Goal: Information Seeking & Learning: Learn about a topic

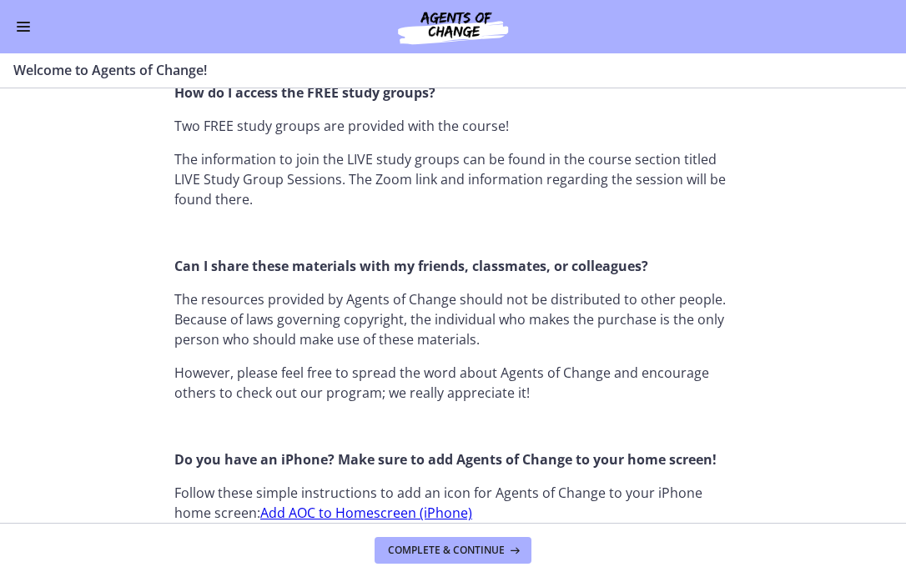
scroll to position [2177, 0]
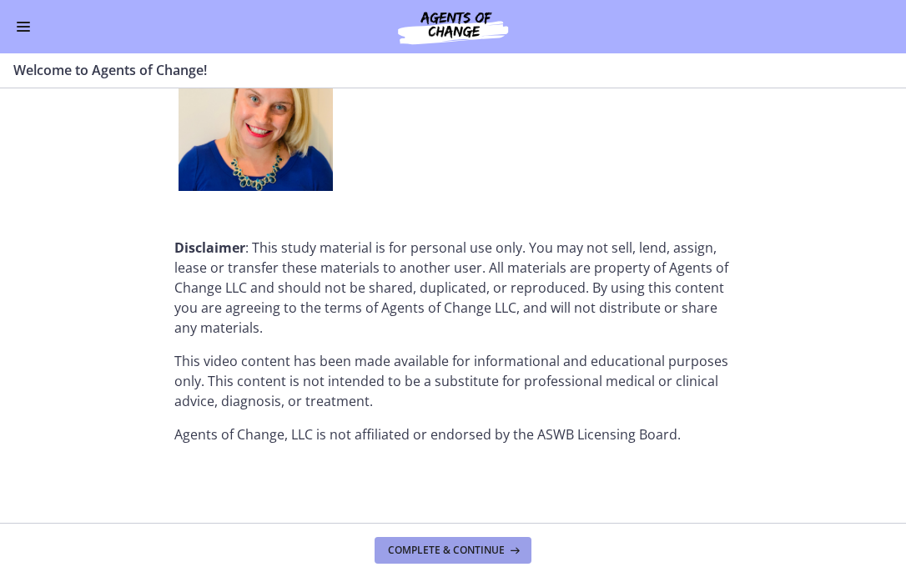
click at [477, 548] on span "Complete & continue" at bounding box center [446, 550] width 117 height 13
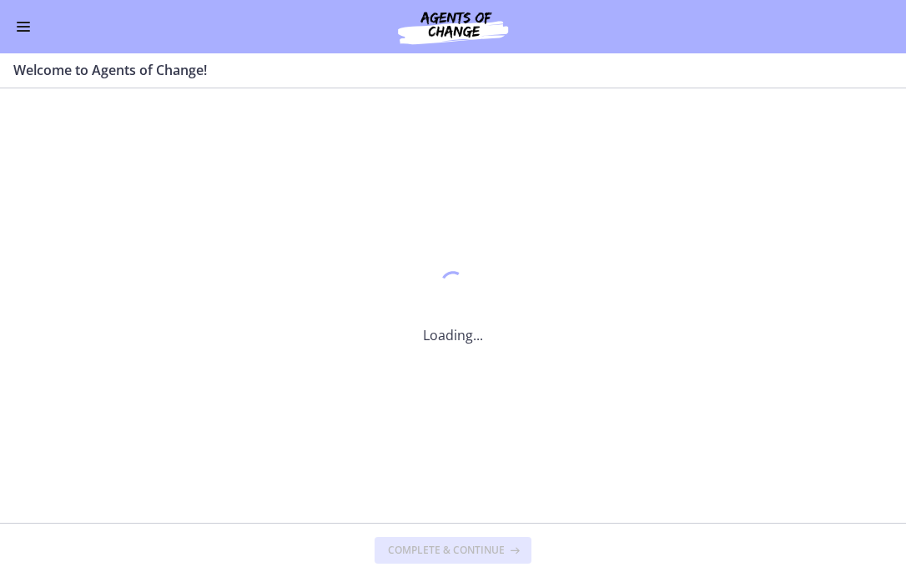
scroll to position [0, 0]
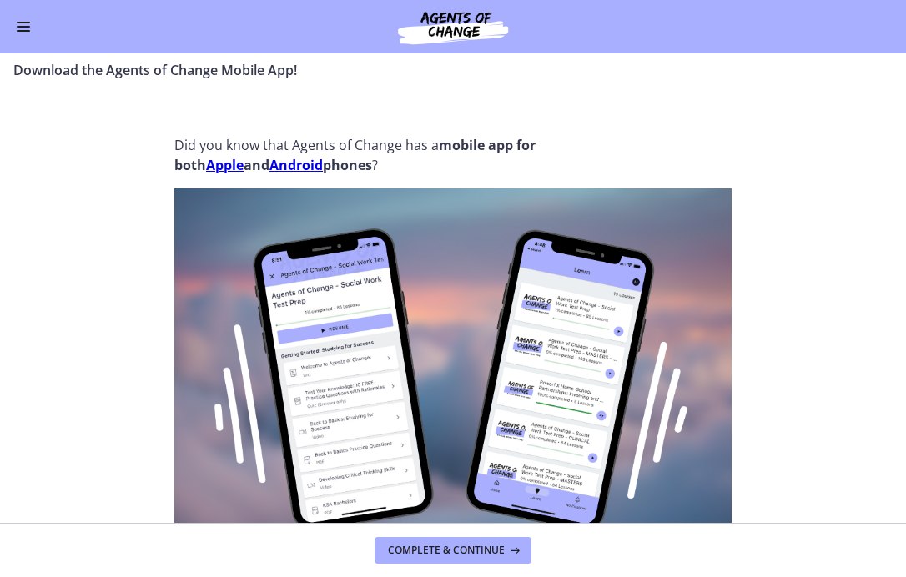
click at [25, 18] on button "Enable menu" at bounding box center [23, 27] width 20 height 20
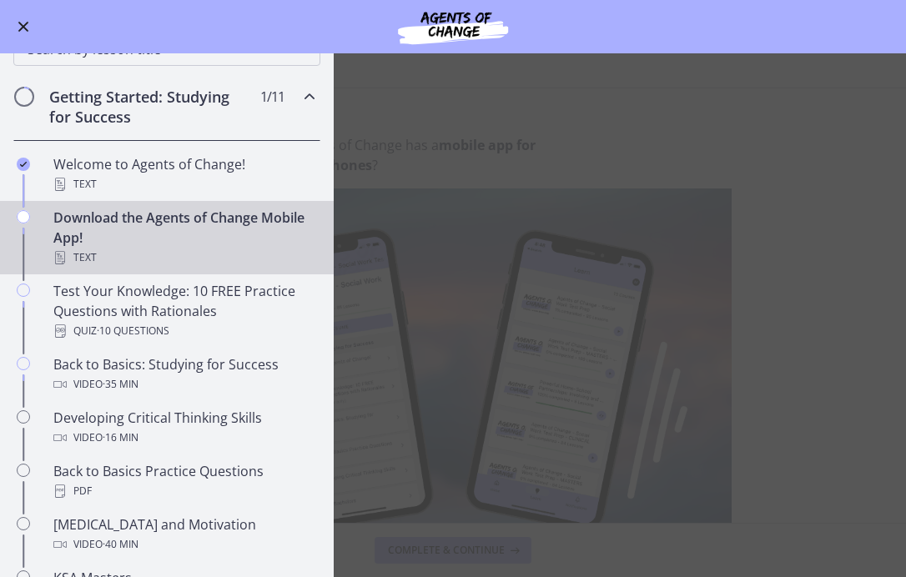
scroll to position [165, 0]
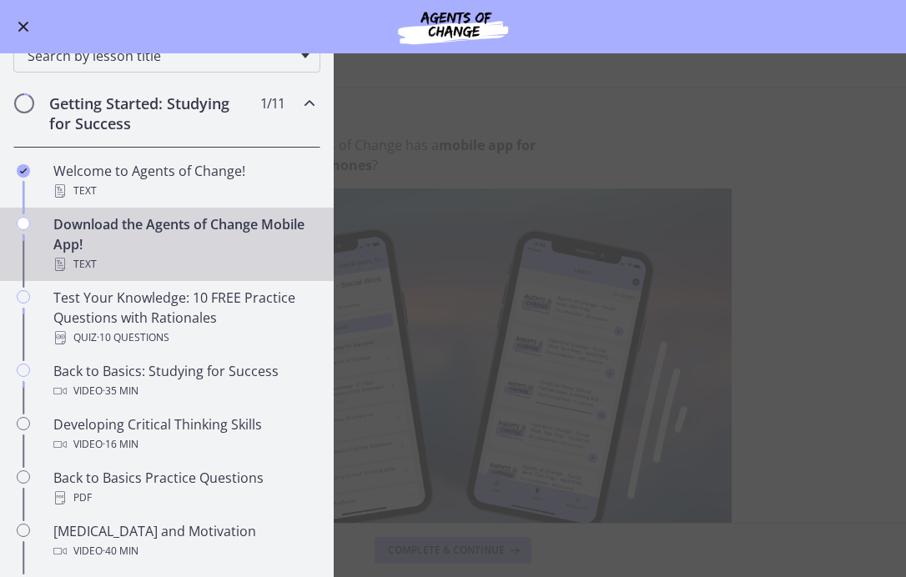
click at [166, 103] on h2 "Getting Started: Studying for Success" at bounding box center [150, 113] width 203 height 40
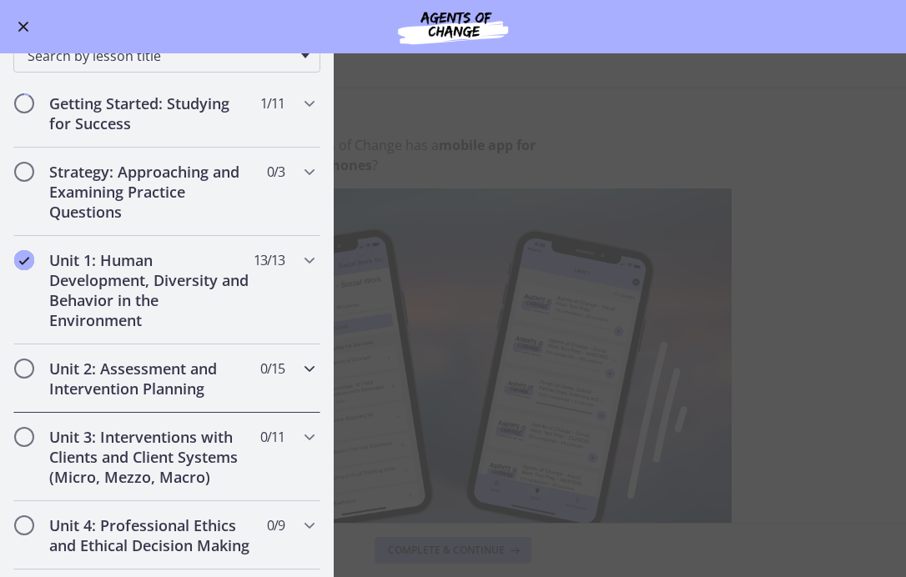
click at [143, 392] on h2 "Unit 2: Assessment and Intervention Planning" at bounding box center [150, 379] width 203 height 40
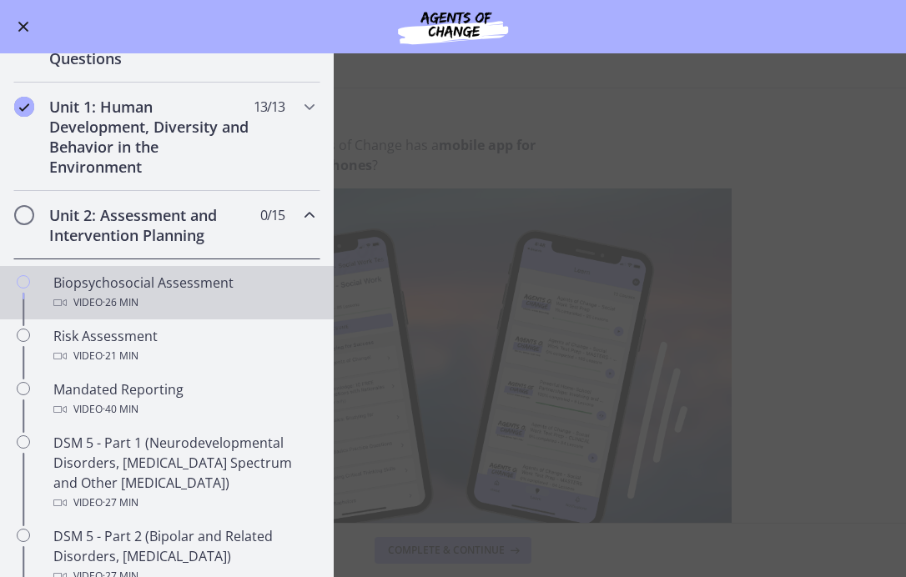
scroll to position [318, 0]
click at [166, 299] on div "Video · 26 min" at bounding box center [183, 304] width 260 height 20
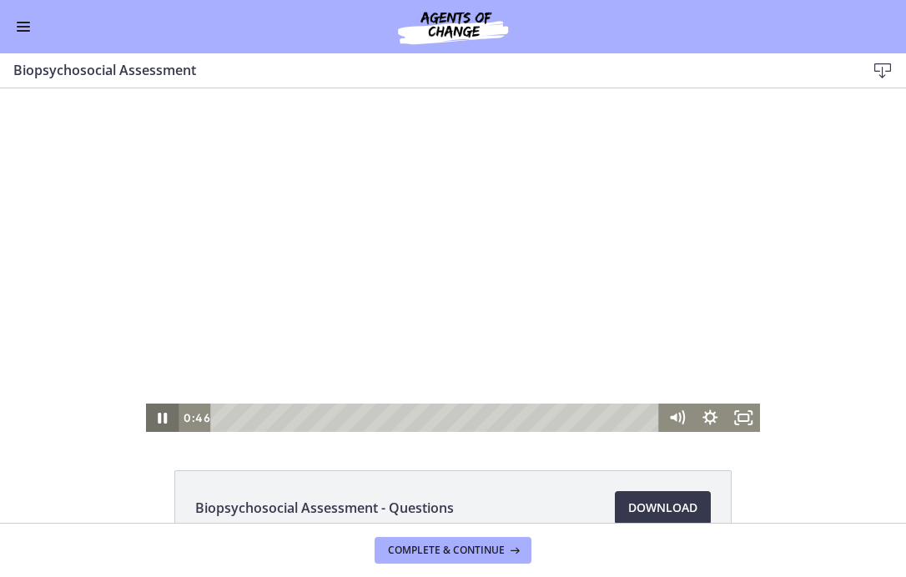
click at [158, 411] on icon "Pause" at bounding box center [162, 418] width 33 height 28
click at [289, 296] on div at bounding box center [453, 260] width 615 height 344
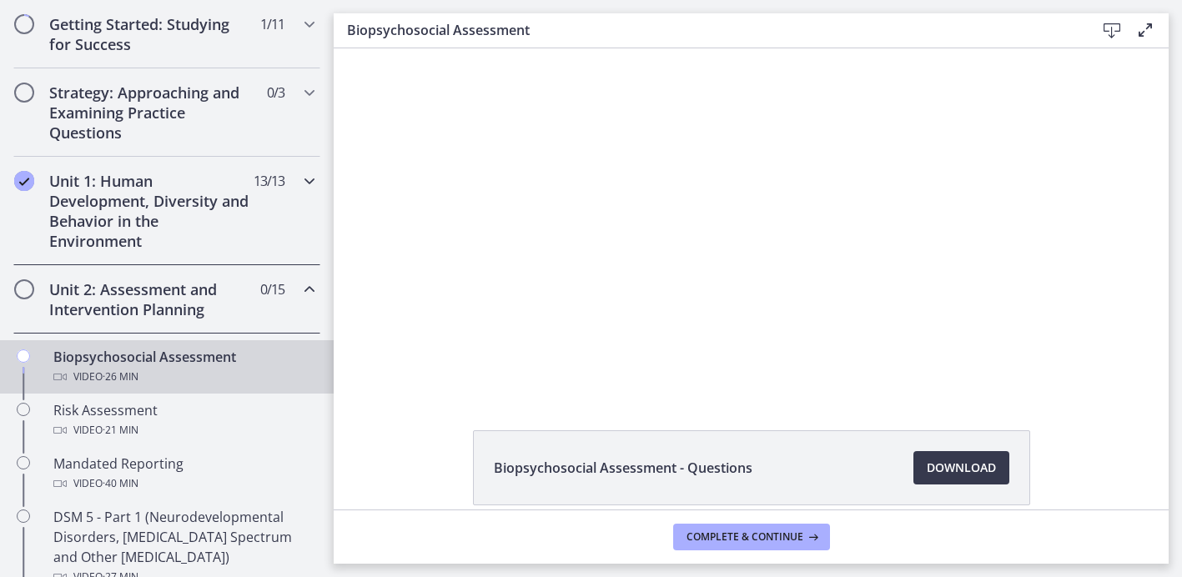
scroll to position [322, 0]
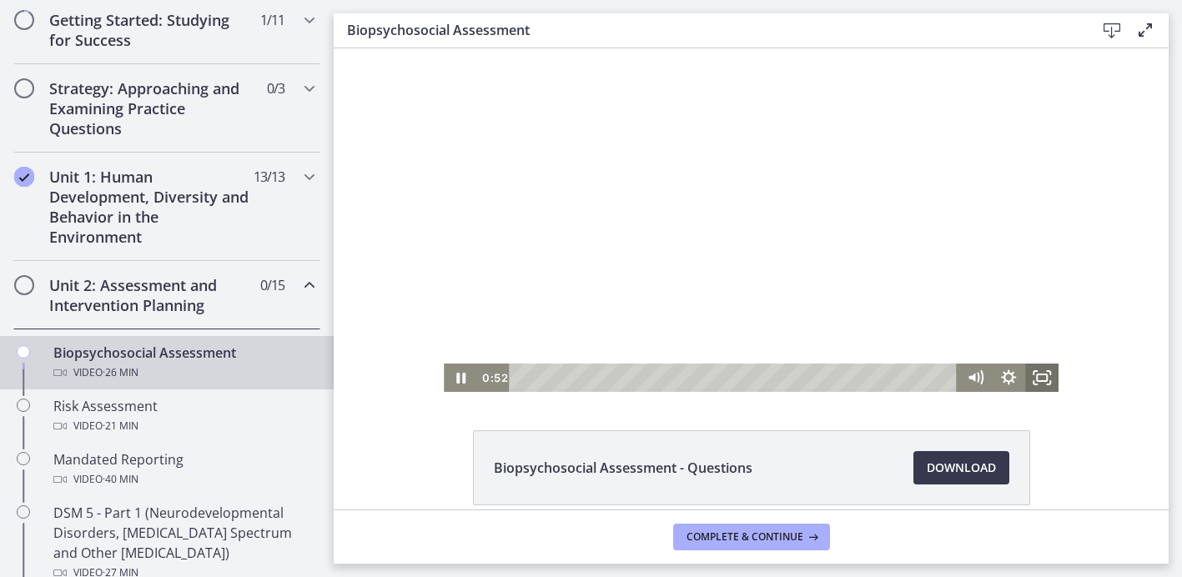
click at [905, 377] on icon "Fullscreen" at bounding box center [1041, 378] width 33 height 28
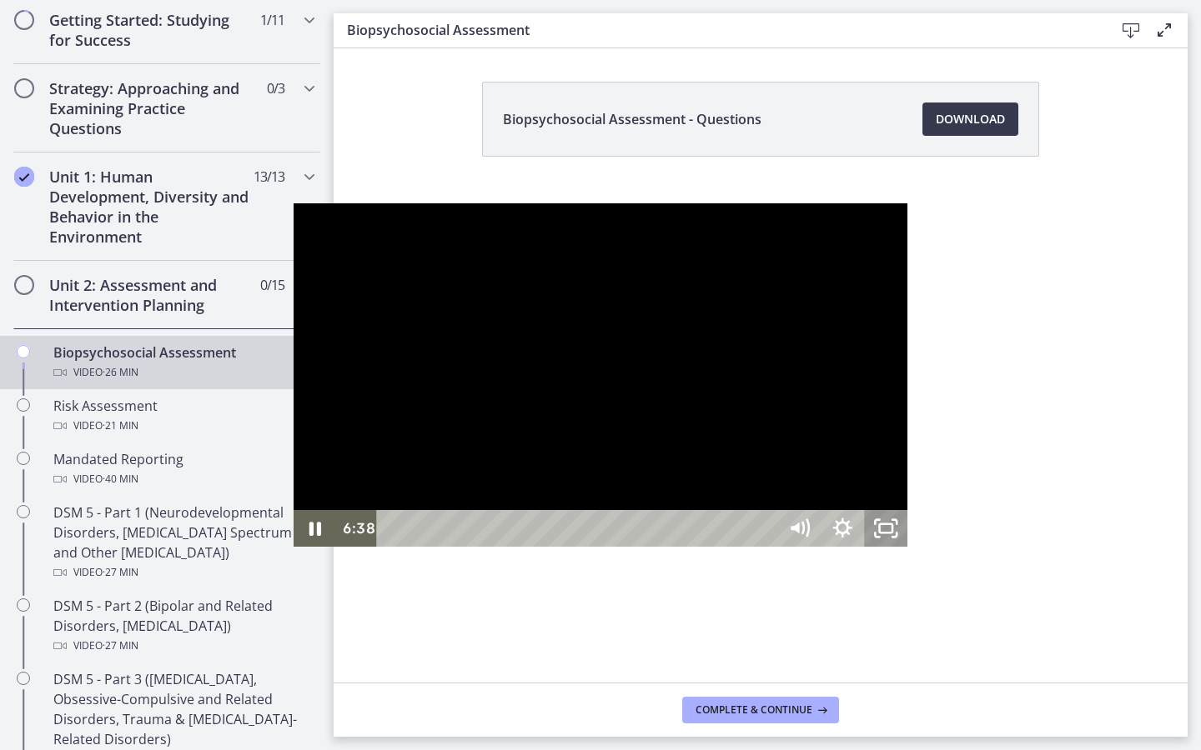
click at [892, 533] on rect "Unfullscreen" at bounding box center [885, 529] width 13 height 8
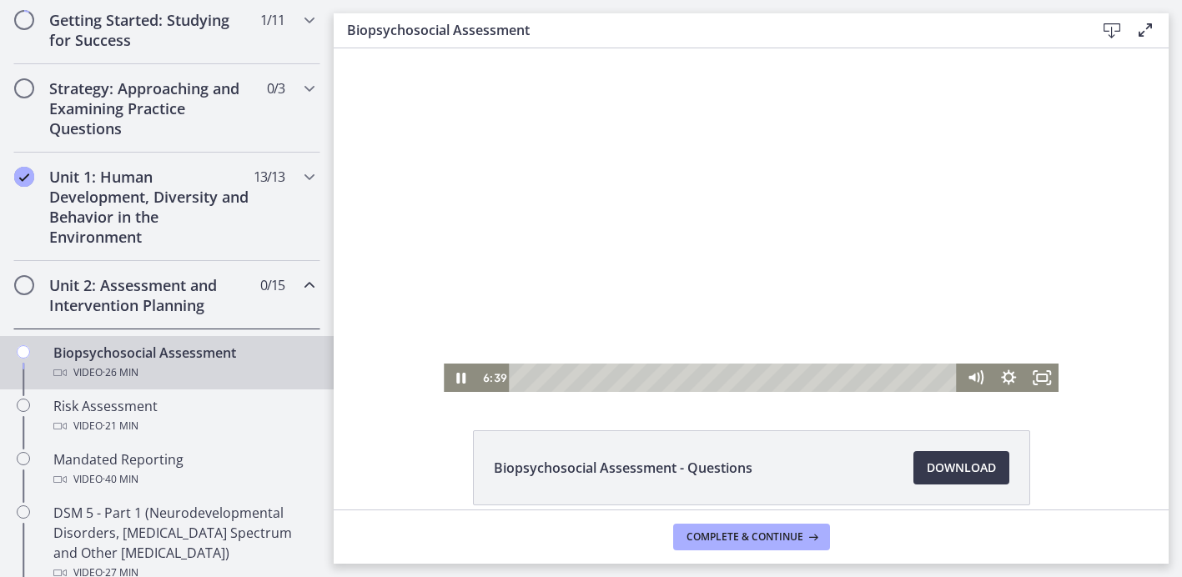
click at [785, 242] on div at bounding box center [751, 220] width 615 height 344
click at [651, 201] on div at bounding box center [751, 220] width 615 height 344
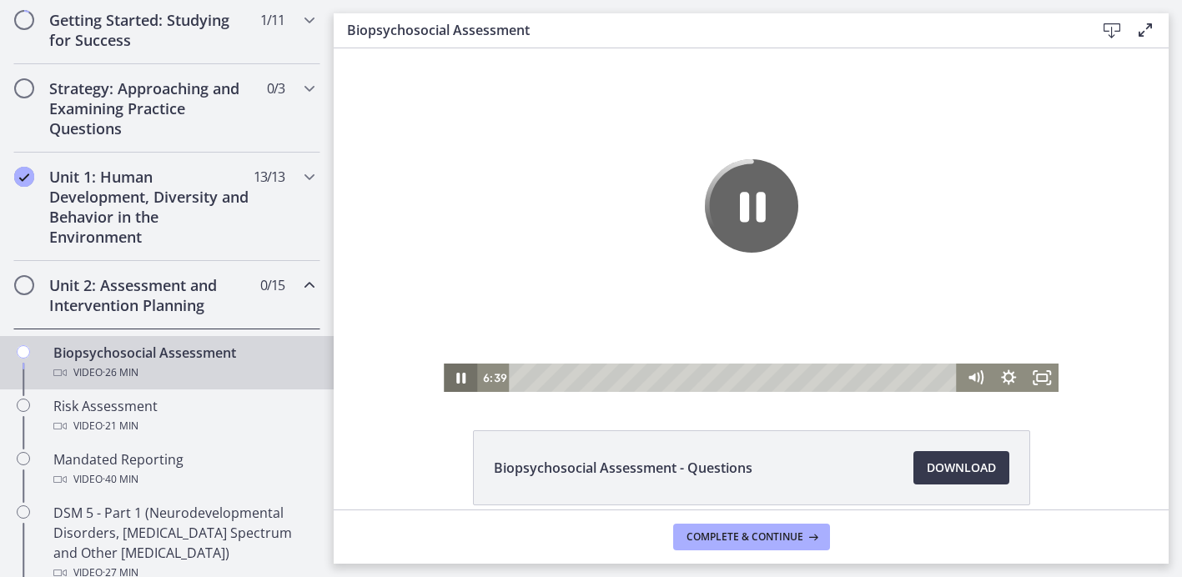
click at [459, 382] on icon "Pause" at bounding box center [460, 378] width 33 height 28
click at [459, 381] on icon "Play Video" at bounding box center [462, 378] width 10 height 14
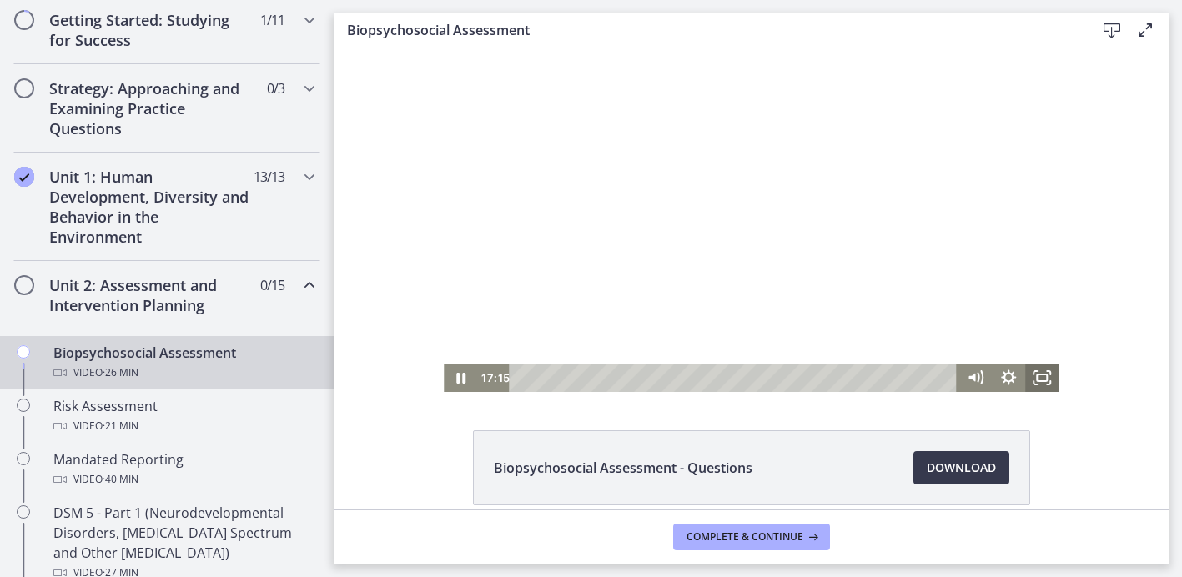
click at [905, 378] on rect "Fullscreen" at bounding box center [1042, 377] width 10 height 7
click at [905, 379] on icon "Fullscreen" at bounding box center [1041, 378] width 33 height 28
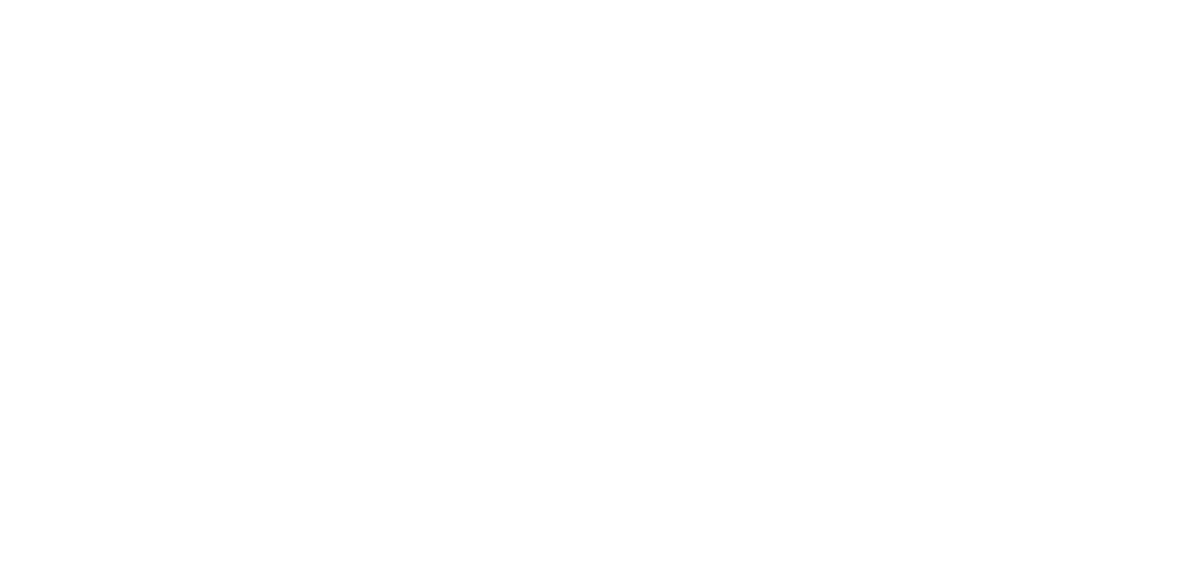
scroll to position [22, 0]
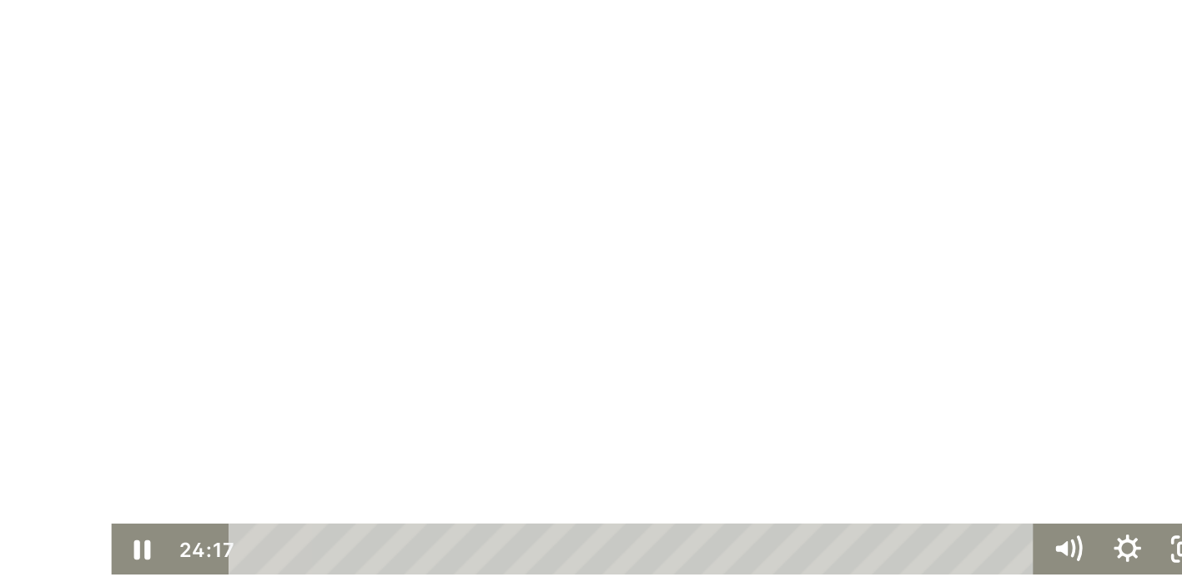
click at [194, 173] on div at bounding box center [330, 129] width 615 height 344
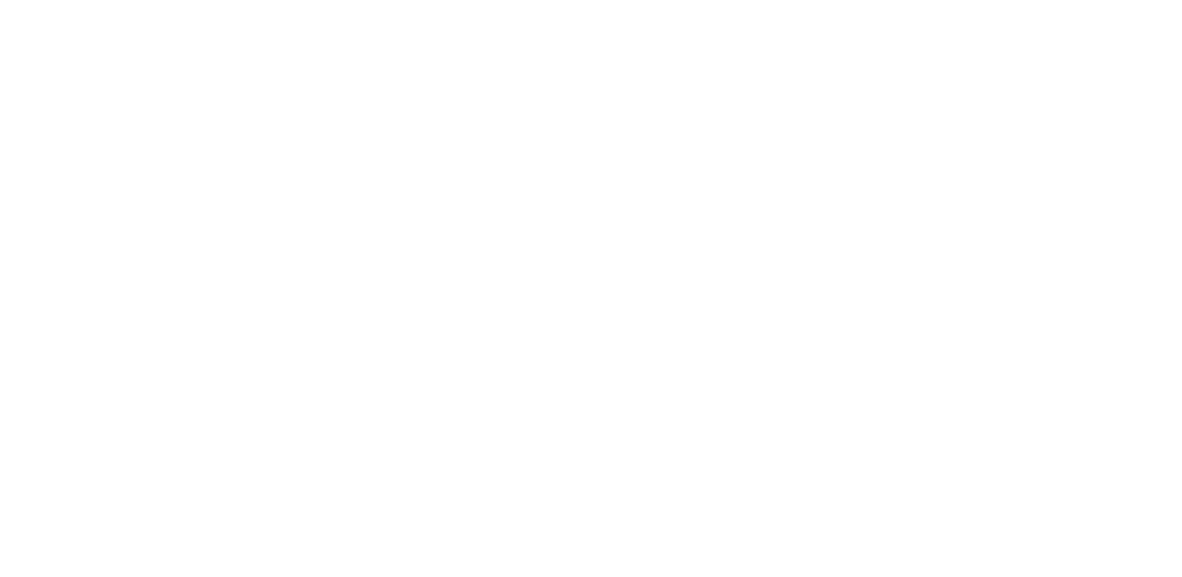
click at [229, 176] on div at bounding box center [330, 129] width 615 height 344
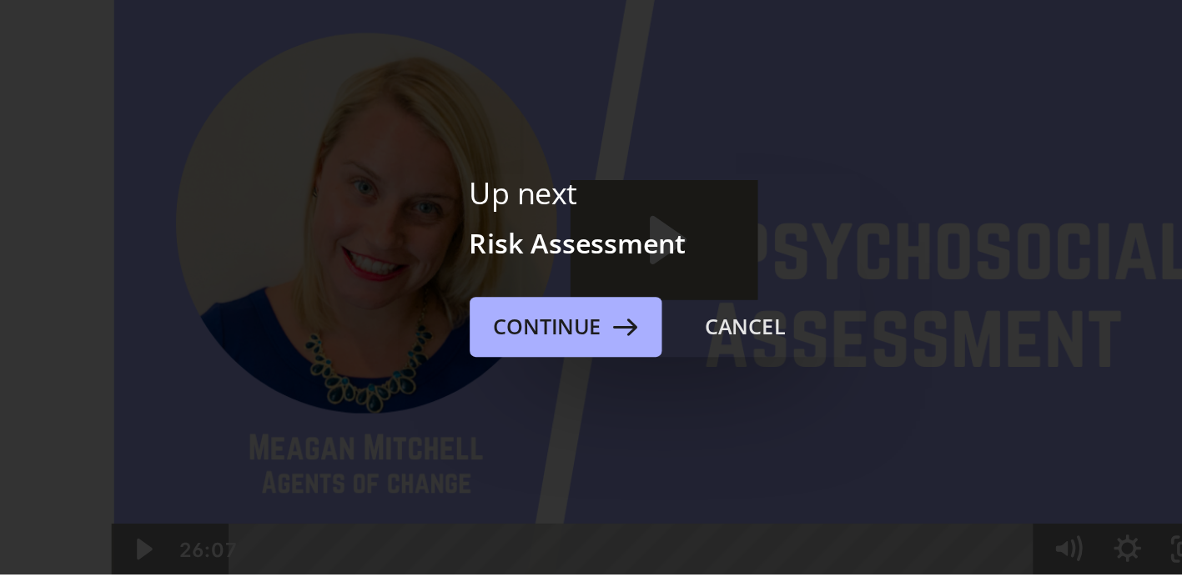
scroll to position [76, 0]
